Goal: Find specific page/section: Find specific page/section

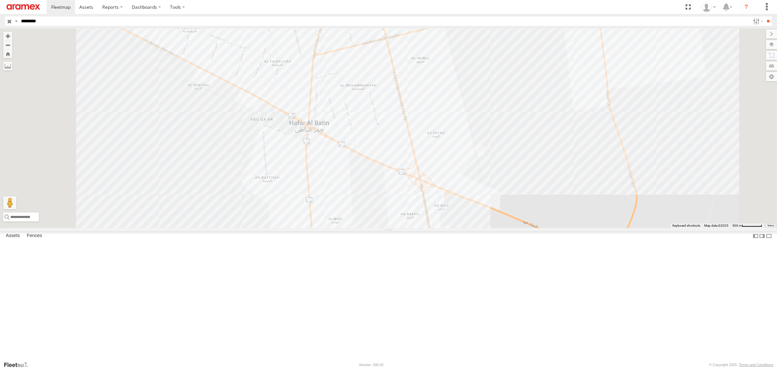
scroll to position [484, 0]
drag, startPoint x: 44, startPoint y: 22, endPoint x: 18, endPoint y: 22, distance: 26.2
click at [18, 22] on div "Search Query Asset ID Asset Label Registration Manufacturer Model VIN Job ID Dr…" at bounding box center [384, 21] width 759 height 9
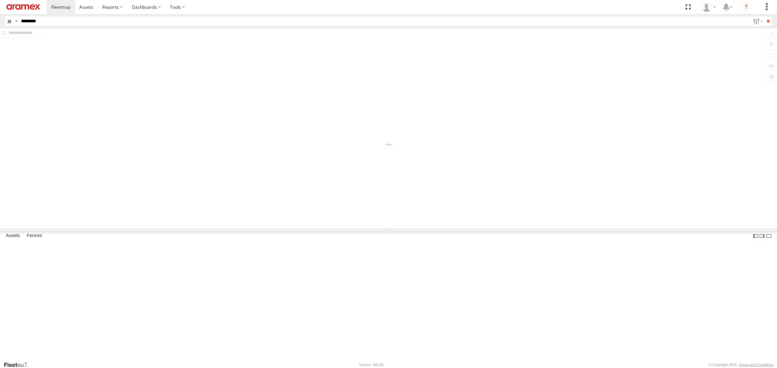
scroll to position [484, 0]
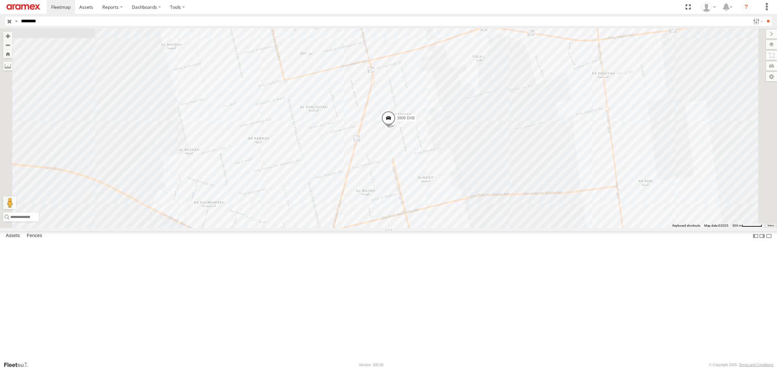
click at [0, 0] on link at bounding box center [0, 0] width 0 height 0
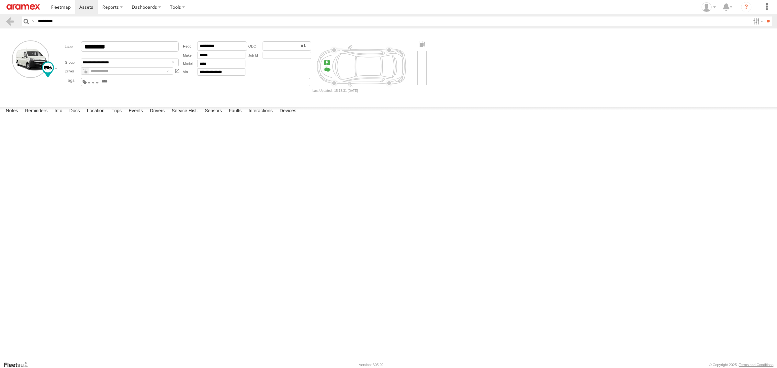
scroll to position [484, 0]
drag, startPoint x: 279, startPoint y: 44, endPoint x: 305, endPoint y: 46, distance: 25.9
click at [305, 46] on div "*********" at bounding box center [286, 45] width 49 height 9
type input "******"
click at [0, 0] on textarea at bounding box center [0, 0] width 0 height 0
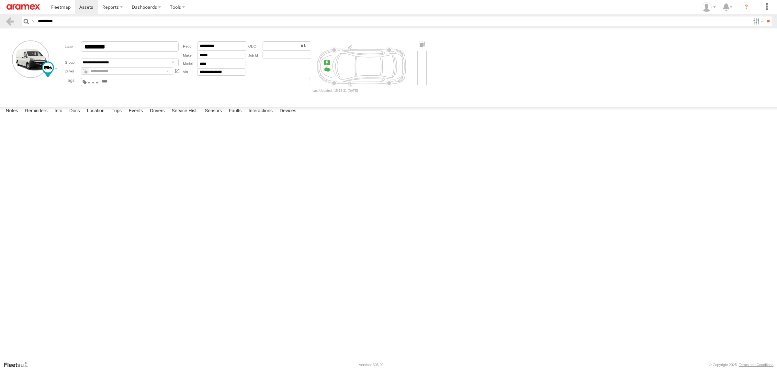
type textarea "**********"
click at [0, 0] on button "Save" at bounding box center [0, 0] width 0 height 0
click at [0, 0] on div "Date/Time Type Note Status" at bounding box center [0, 0] width 0 height 0
click at [0, 0] on div "Note" at bounding box center [0, 0] width 0 height 0
click at [310, 102] on form "**********" at bounding box center [388, 66] width 772 height 71
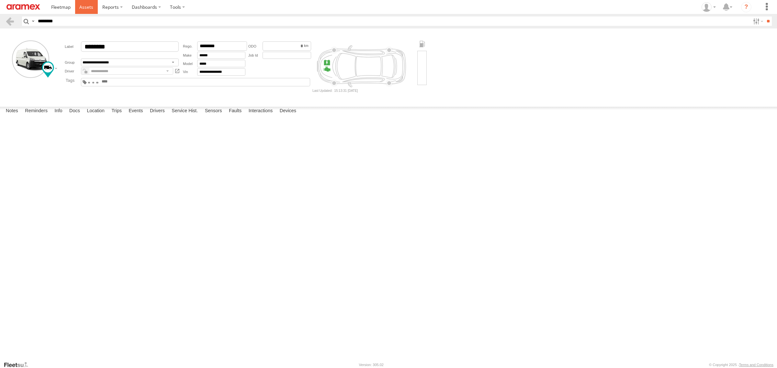
click at [80, 10] on span at bounding box center [86, 7] width 14 height 6
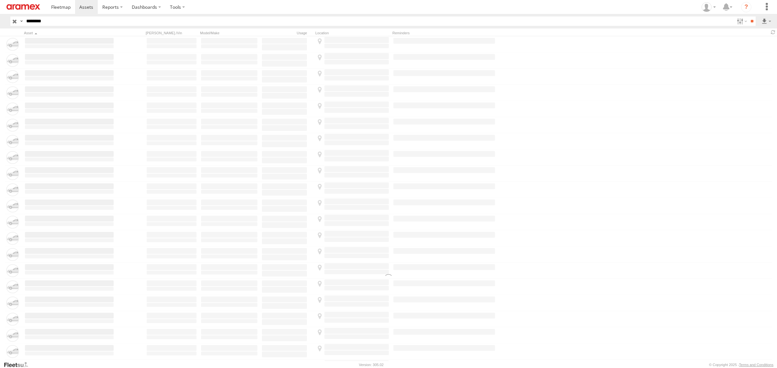
scroll to position [484, 0]
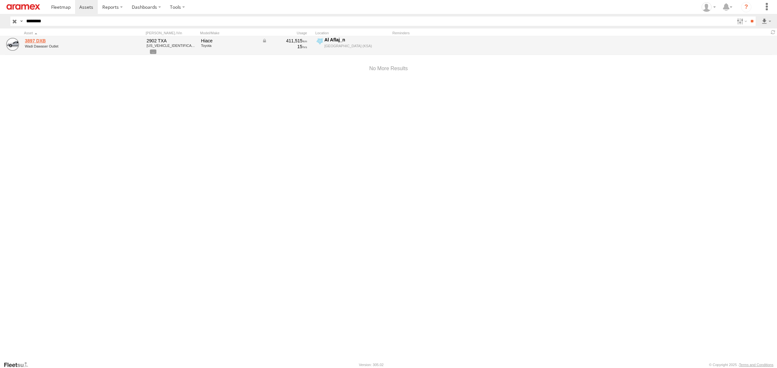
click at [46, 40] on link "3897 DXB" at bounding box center [69, 41] width 89 height 6
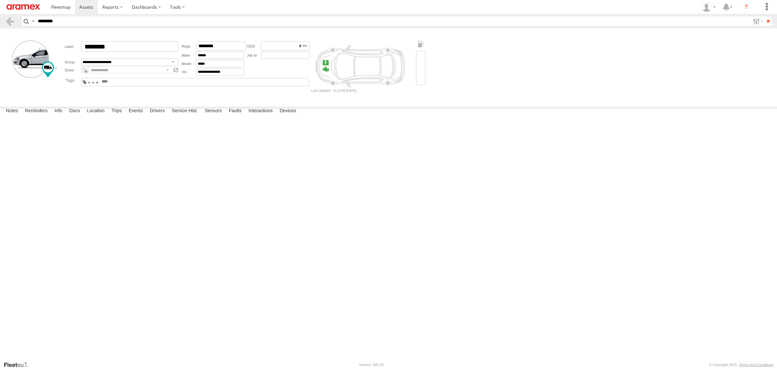
click at [0, 0] on div "Date/Time Type Note Status" at bounding box center [0, 0] width 0 height 0
click at [0, 0] on div "Note" at bounding box center [0, 0] width 0 height 0
click at [62, 7] on span at bounding box center [60, 7] width 19 height 6
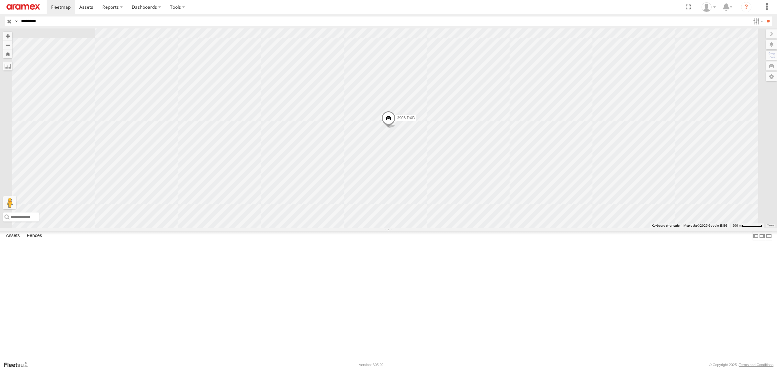
scroll to position [484, 0]
click at [0, 0] on div at bounding box center [0, 0] width 0 height 0
click at [0, 0] on link at bounding box center [0, 0] width 0 height 0
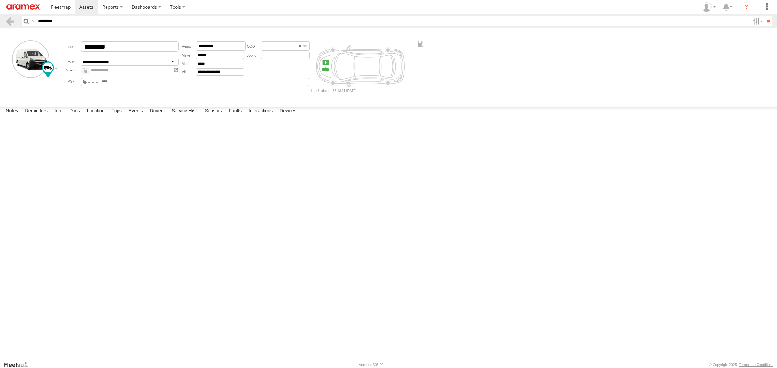
click at [516, 78] on form "**********" at bounding box center [388, 66] width 772 height 71
click at [63, 9] on span at bounding box center [60, 7] width 19 height 6
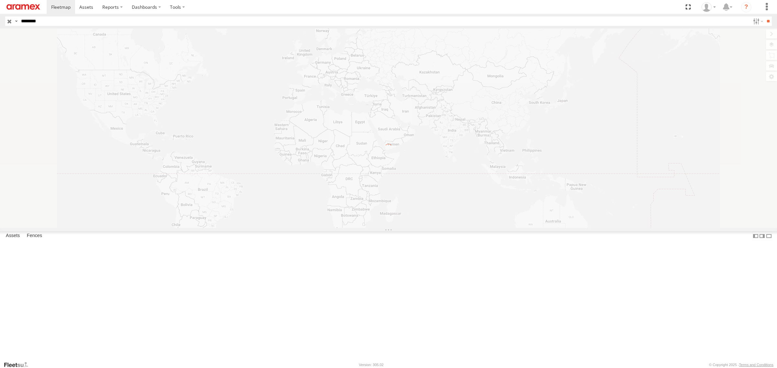
click at [11, 18] on input "button" at bounding box center [9, 21] width 8 height 9
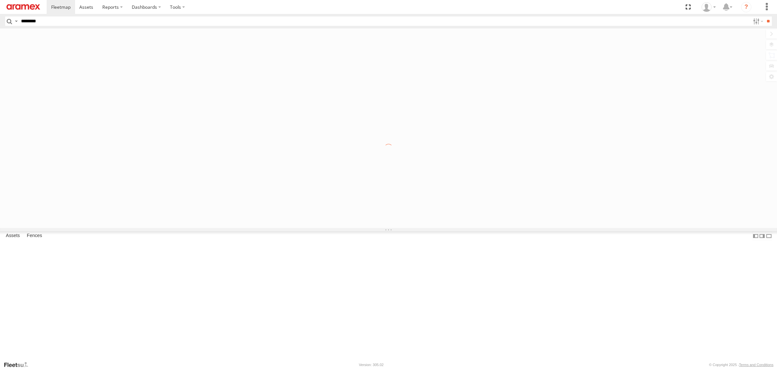
scroll to position [484, 0]
